Goal: Information Seeking & Learning: Learn about a topic

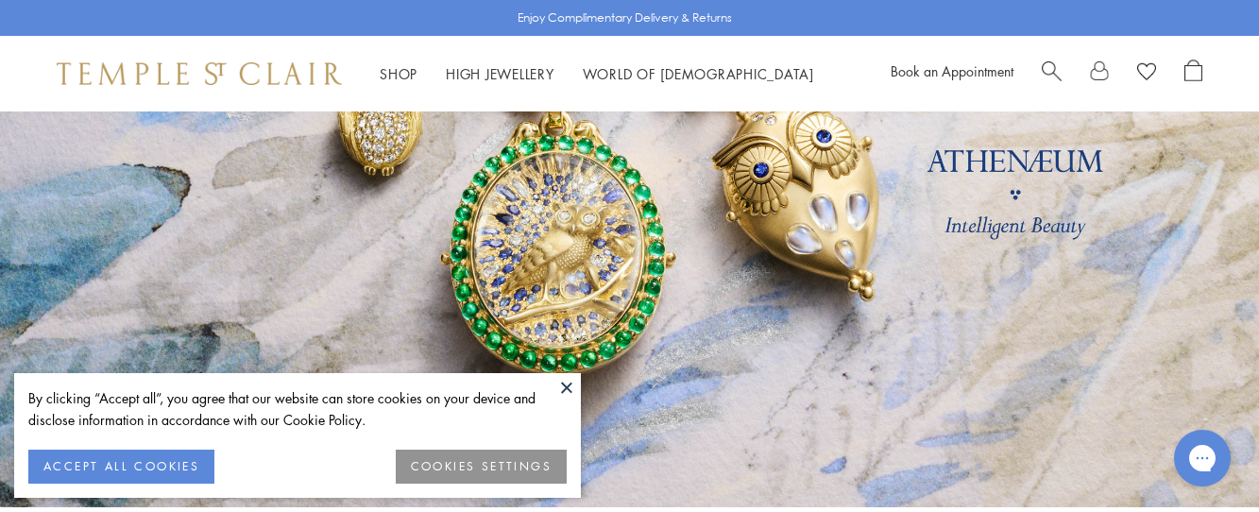
scroll to position [290, 0]
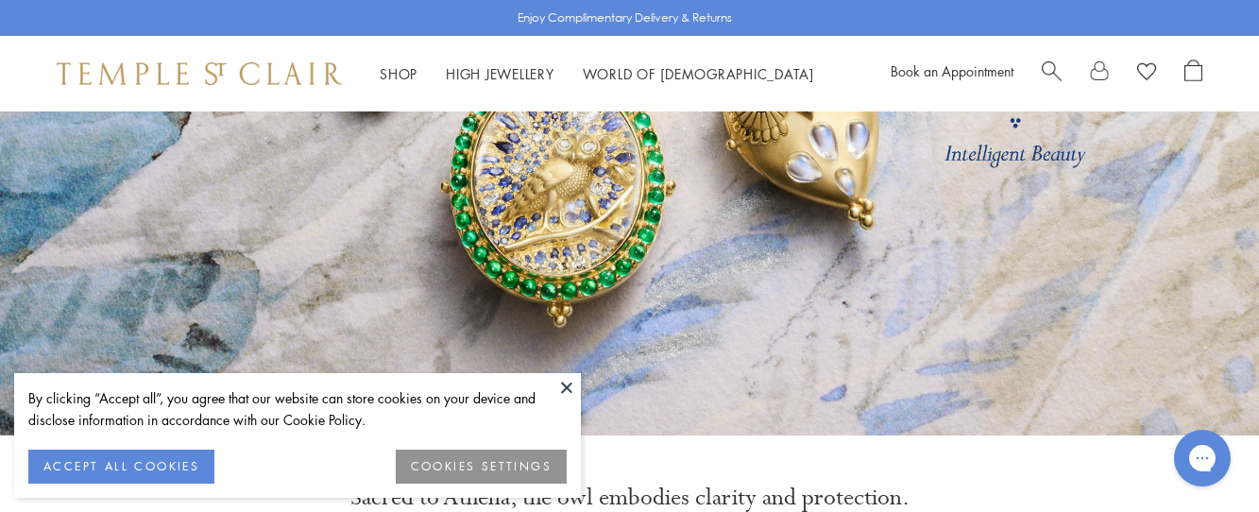
click at [577, 384] on button at bounding box center [567, 387] width 28 height 28
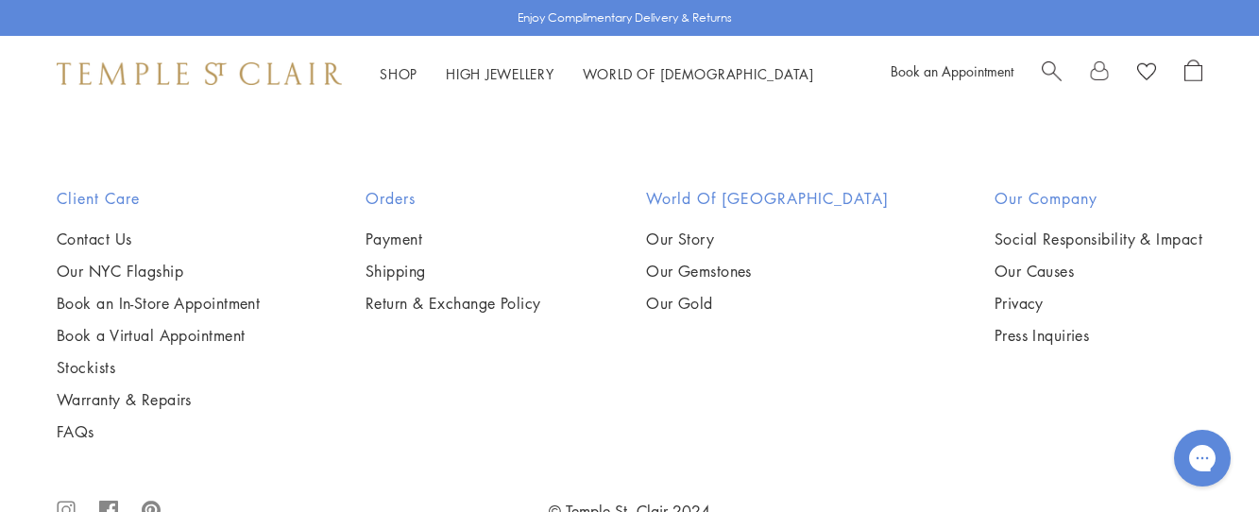
scroll to position [5132, 0]
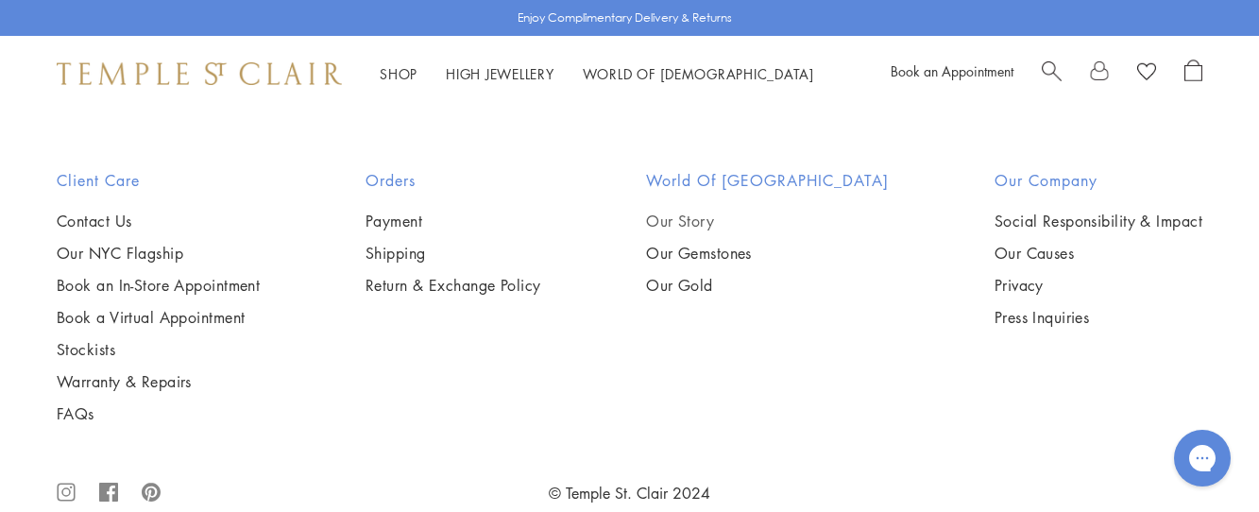
click at [697, 211] on link "Our Story" at bounding box center [767, 221] width 243 height 21
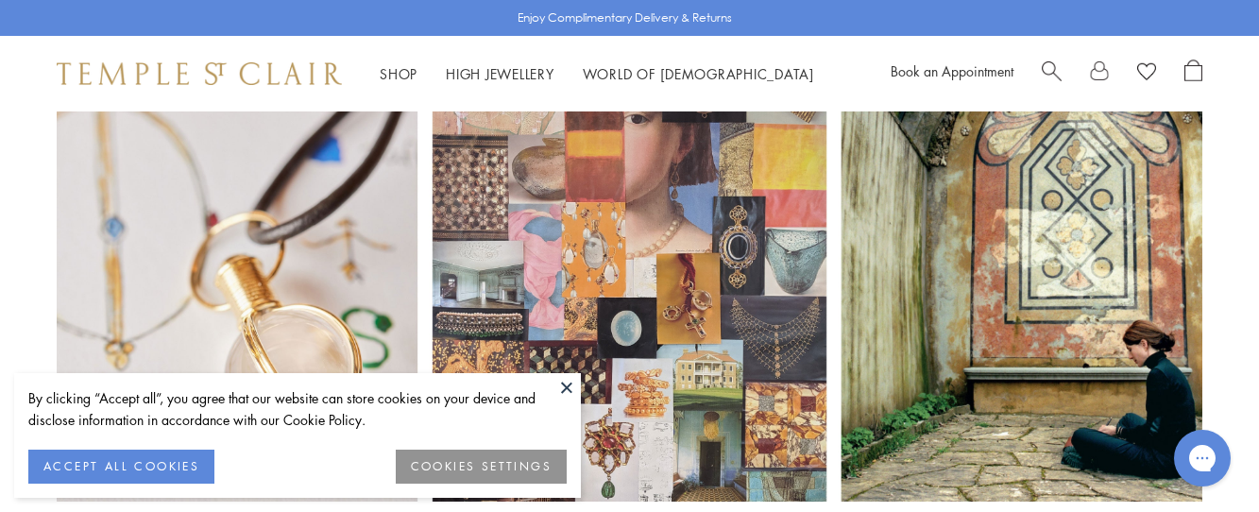
scroll to position [76, 0]
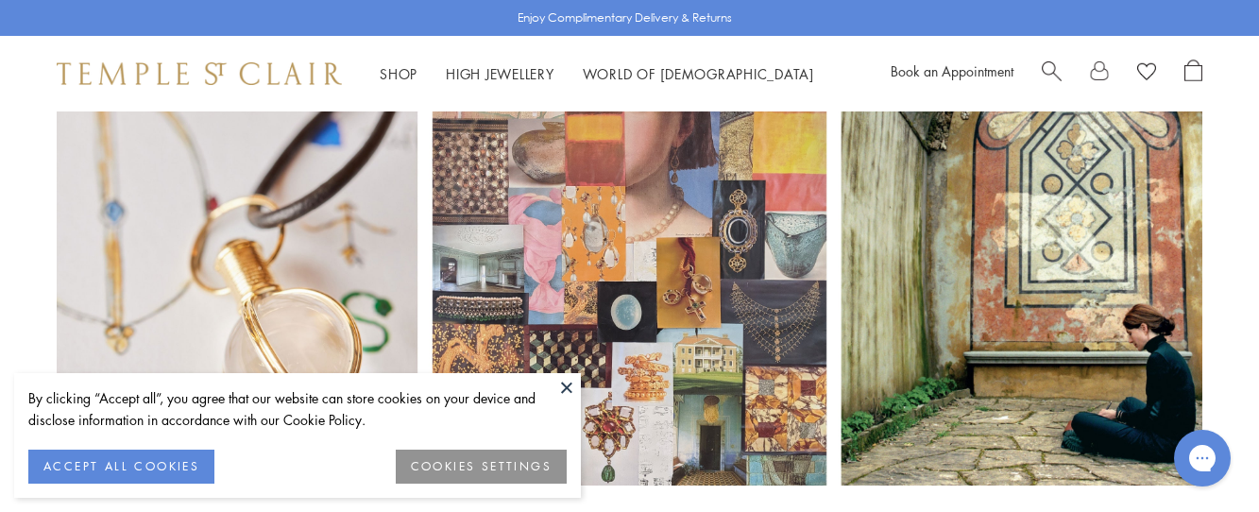
click at [150, 459] on button "ACCEPT ALL COOKIES" at bounding box center [121, 467] width 186 height 34
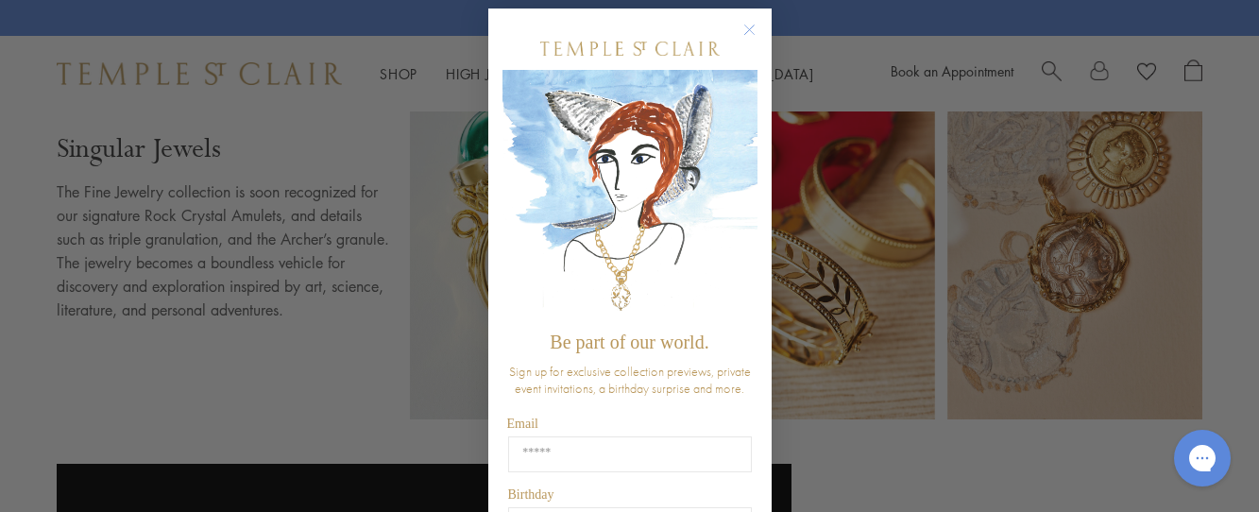
scroll to position [0, 0]
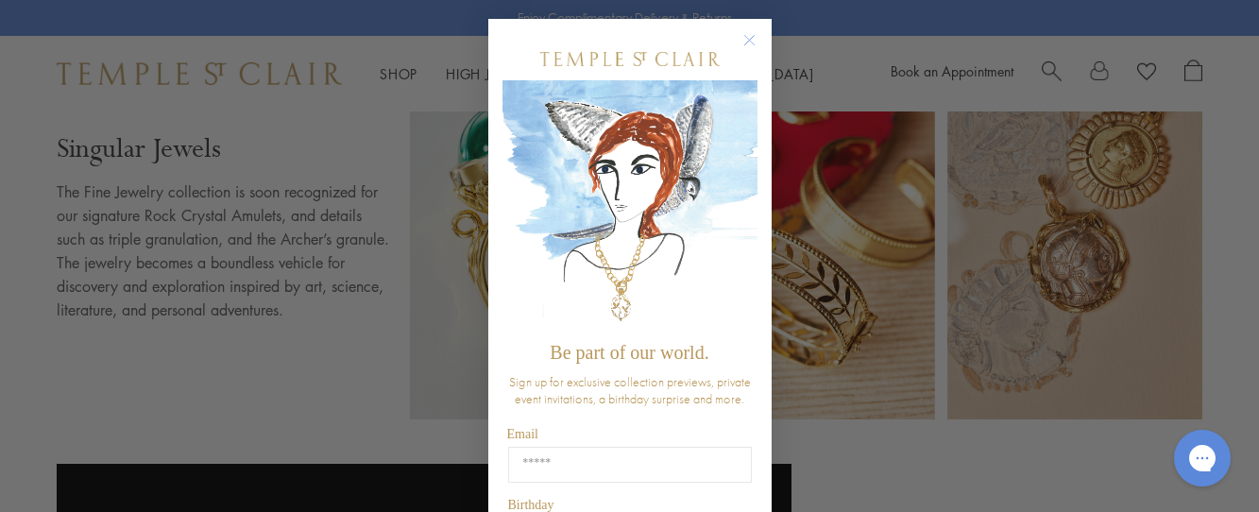
click at [752, 39] on circle "Close dialog" at bounding box center [749, 40] width 23 height 23
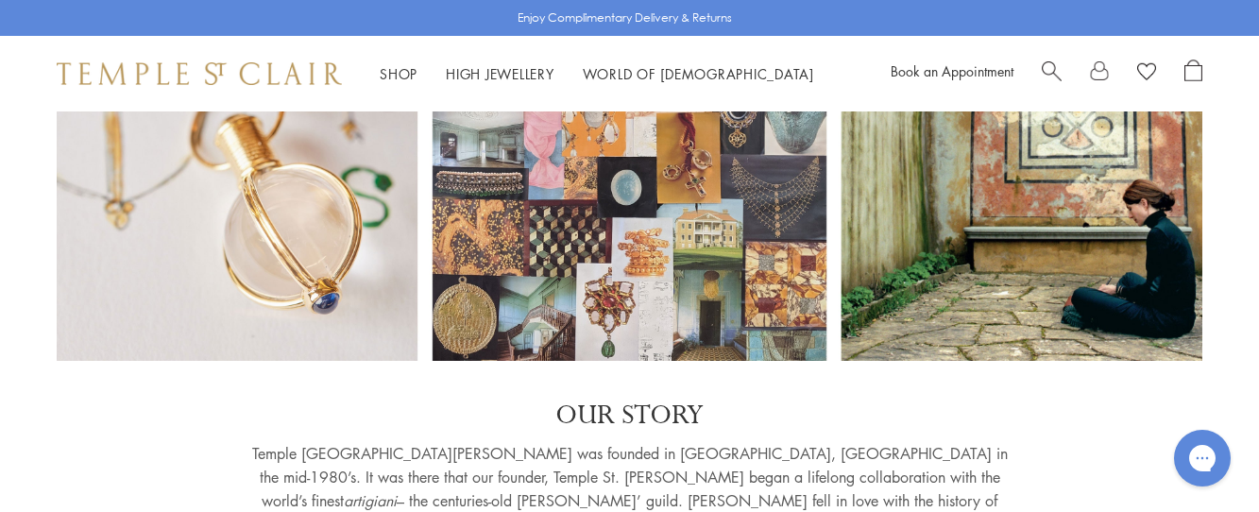
scroll to position [96, 0]
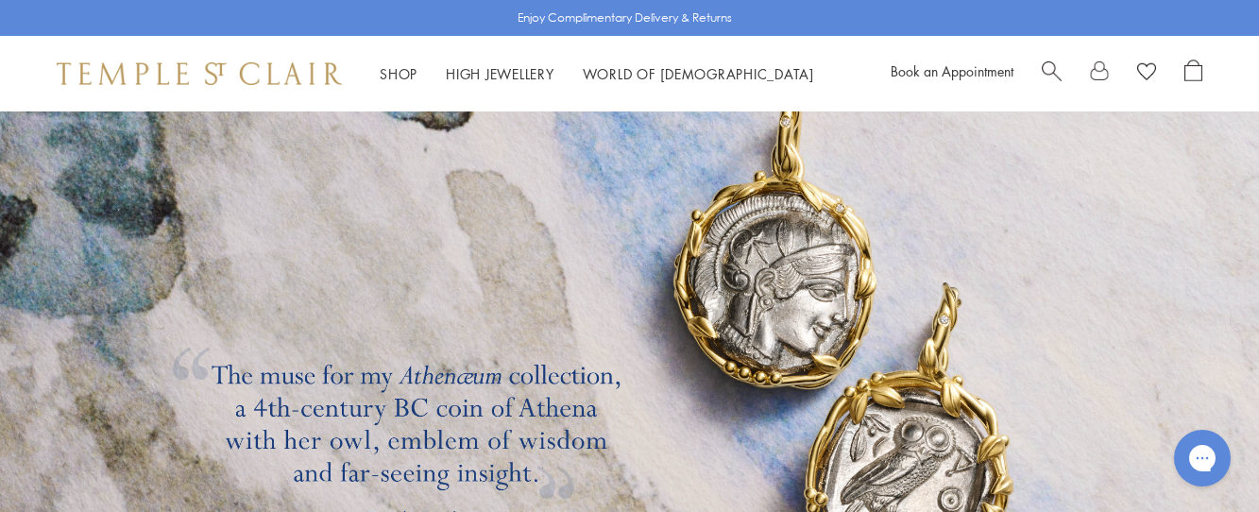
scroll to position [5132, 0]
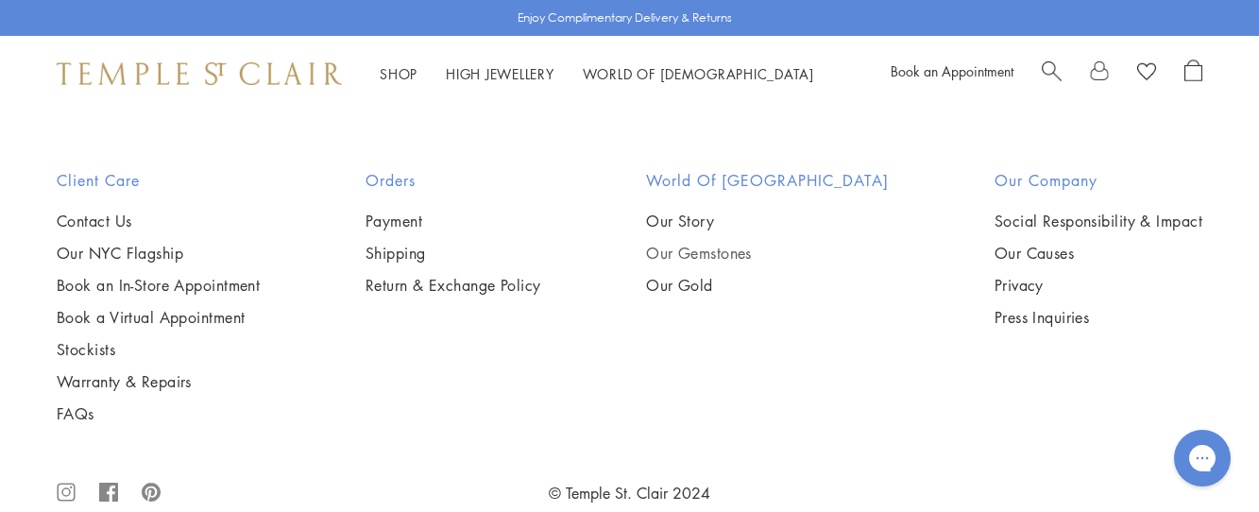
click at [722, 243] on link "Our Gemstones" at bounding box center [767, 253] width 243 height 21
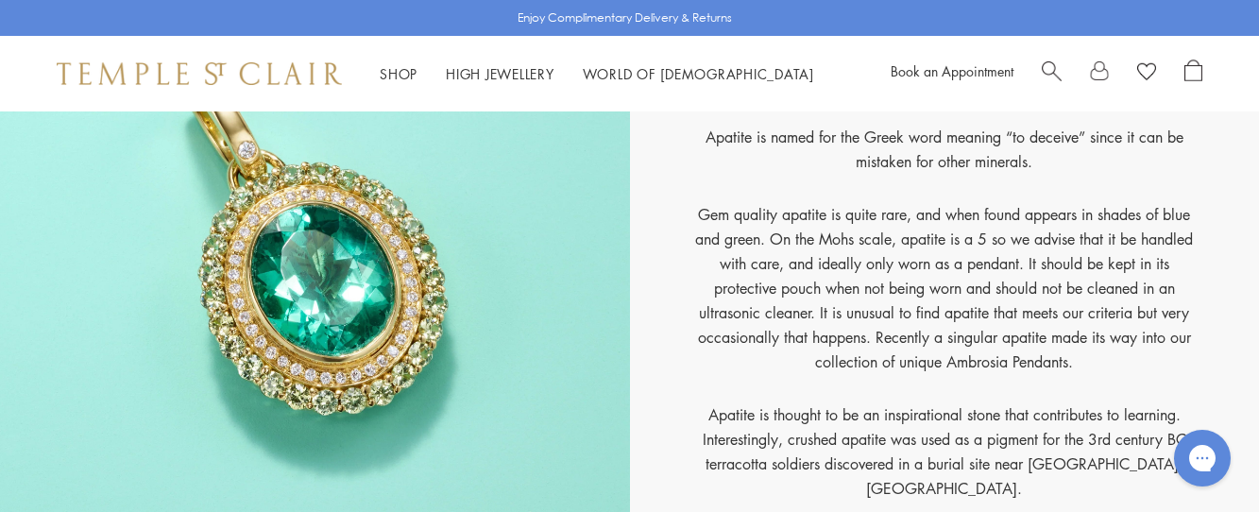
scroll to position [905, 0]
